Goal: Find specific page/section: Find specific page/section

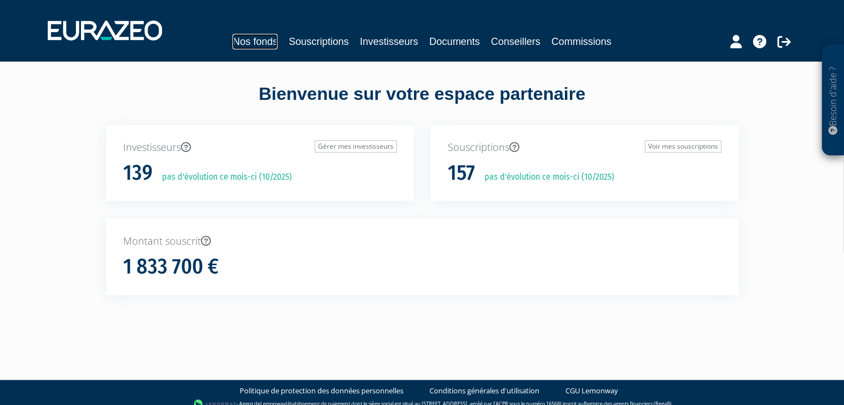
click at [246, 36] on link "Nos fonds" at bounding box center [254, 42] width 45 height 16
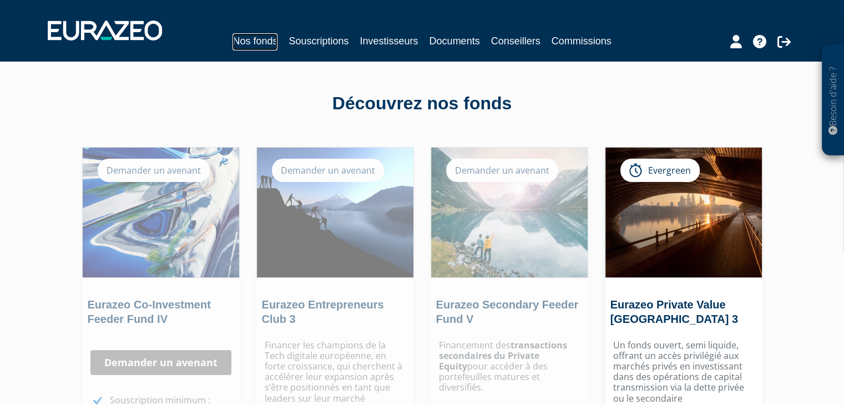
click at [235, 39] on link "Nos fonds" at bounding box center [254, 41] width 45 height 17
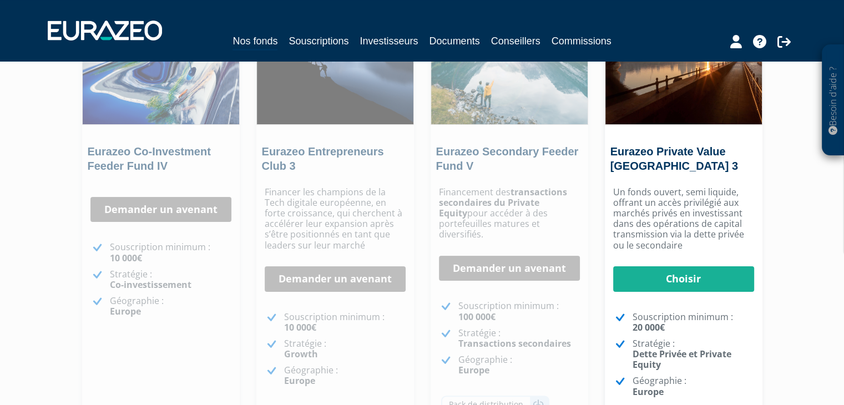
scroll to position [141, 0]
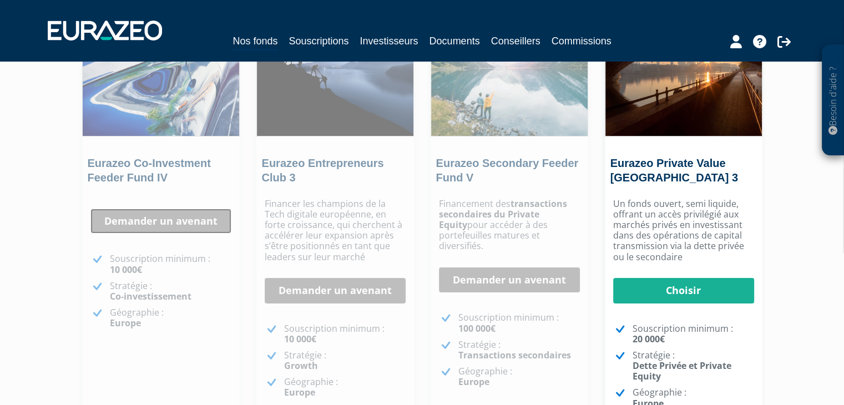
click at [160, 215] on link "Demander un avenant" at bounding box center [160, 222] width 141 height 26
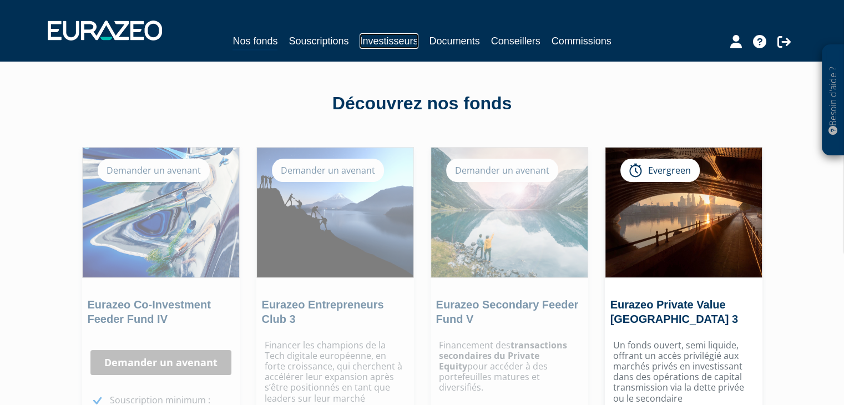
click at [378, 35] on link "Investisseurs" at bounding box center [388, 41] width 58 height 16
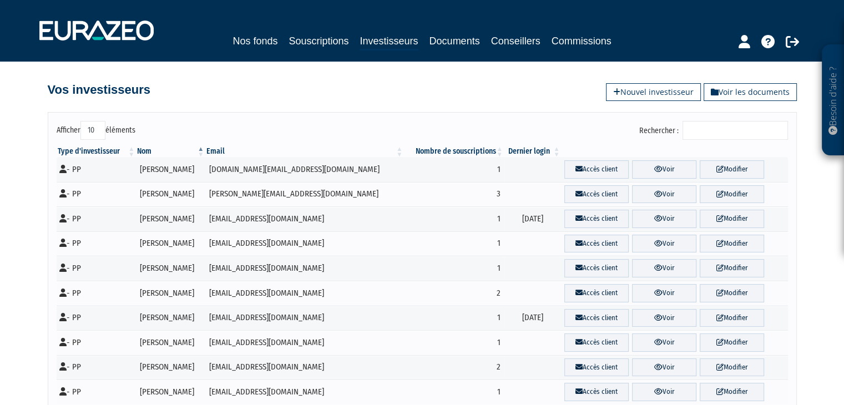
click at [460, 50] on div "Nos fonds Souscriptions Investisseurs Documents Conseillers Commissions" at bounding box center [422, 30] width 782 height 41
click at [456, 44] on link "Documents" at bounding box center [454, 41] width 50 height 16
